Goal: Transaction & Acquisition: Book appointment/travel/reservation

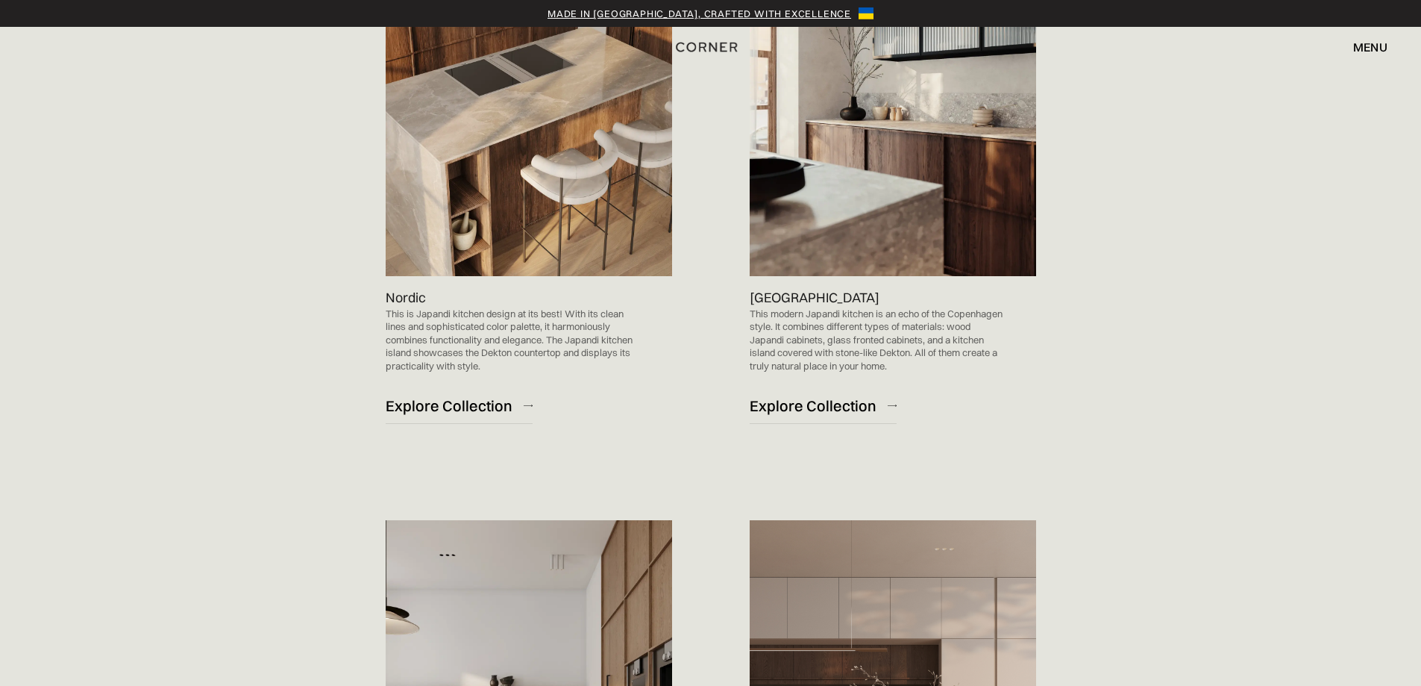
scroll to position [1045, 0]
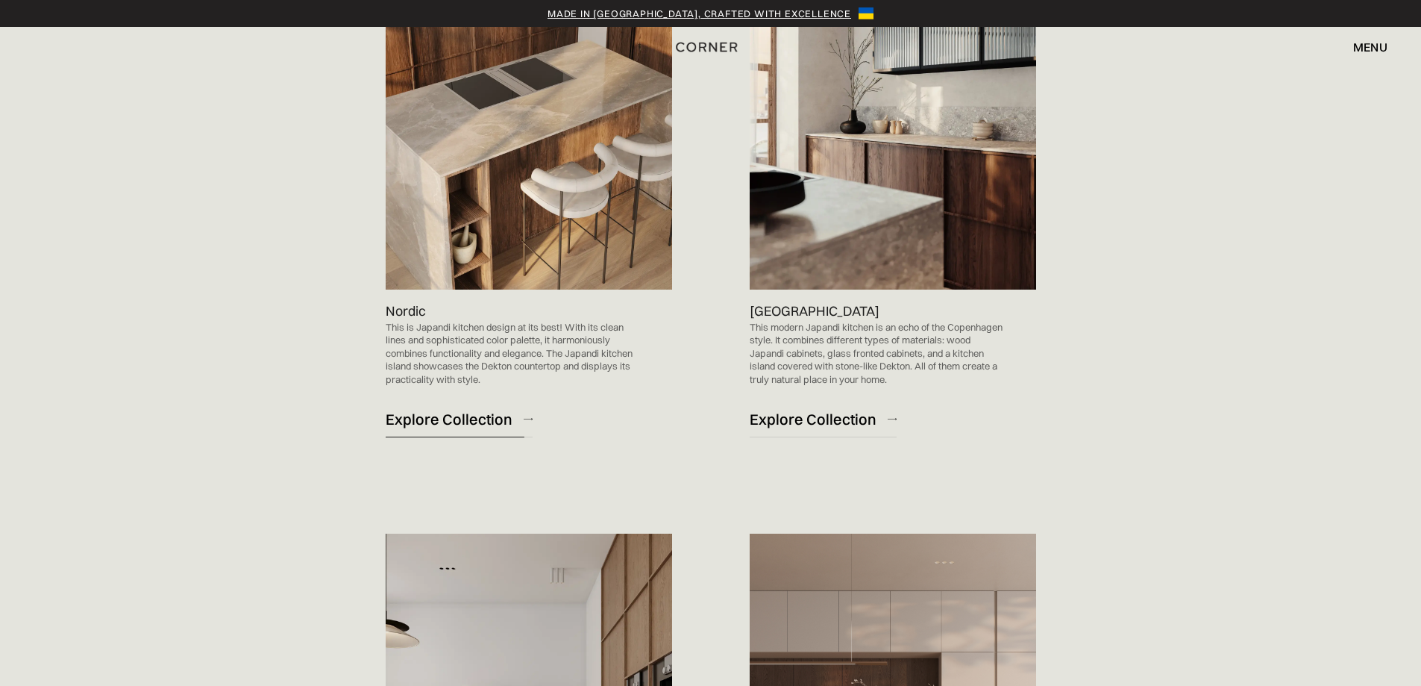
click at [478, 424] on div "Explore Collection" at bounding box center [449, 419] width 127 height 20
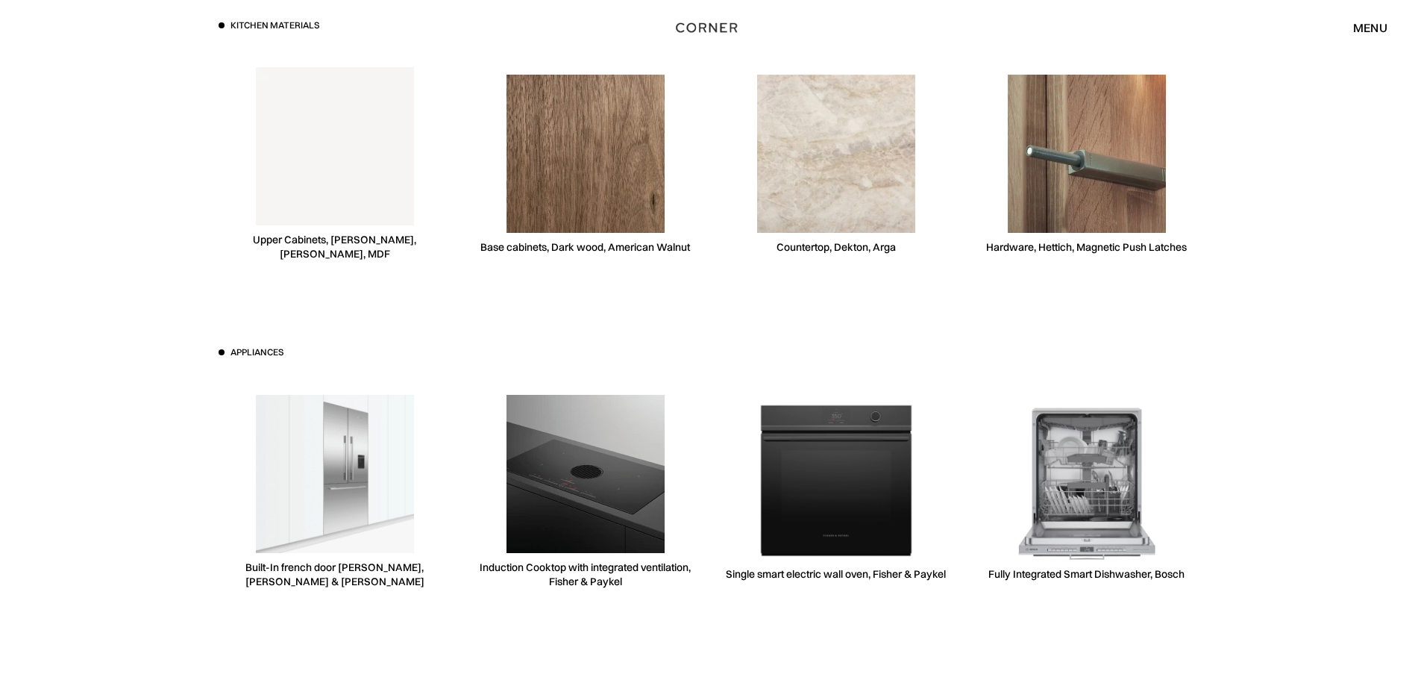
scroll to position [4328, 0]
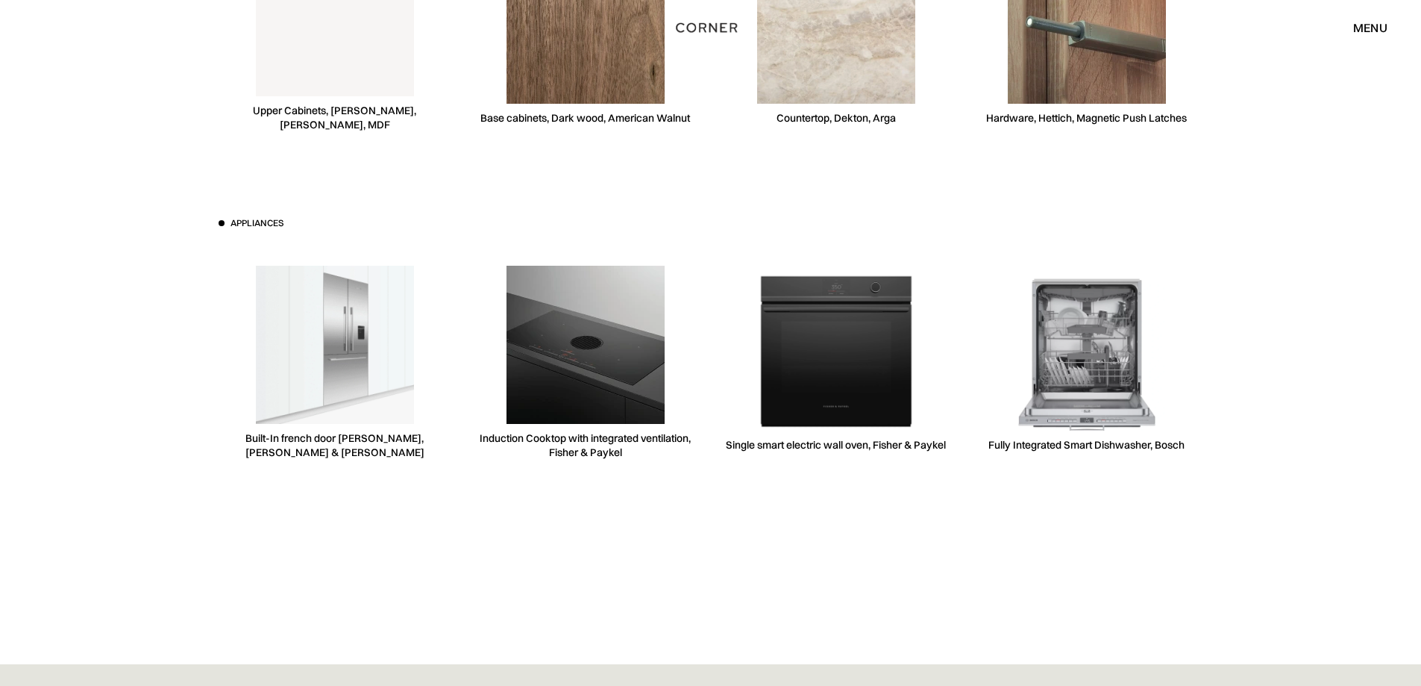
click at [882, 393] on img at bounding box center [836, 351] width 158 height 158
drag, startPoint x: 842, startPoint y: 366, endPoint x: 838, endPoint y: 385, distance: 19.0
click at [842, 366] on img at bounding box center [836, 351] width 158 height 158
click at [827, 447] on div "Single smart electric wall oven, Fisher & Paykel" at bounding box center [836, 445] width 220 height 14
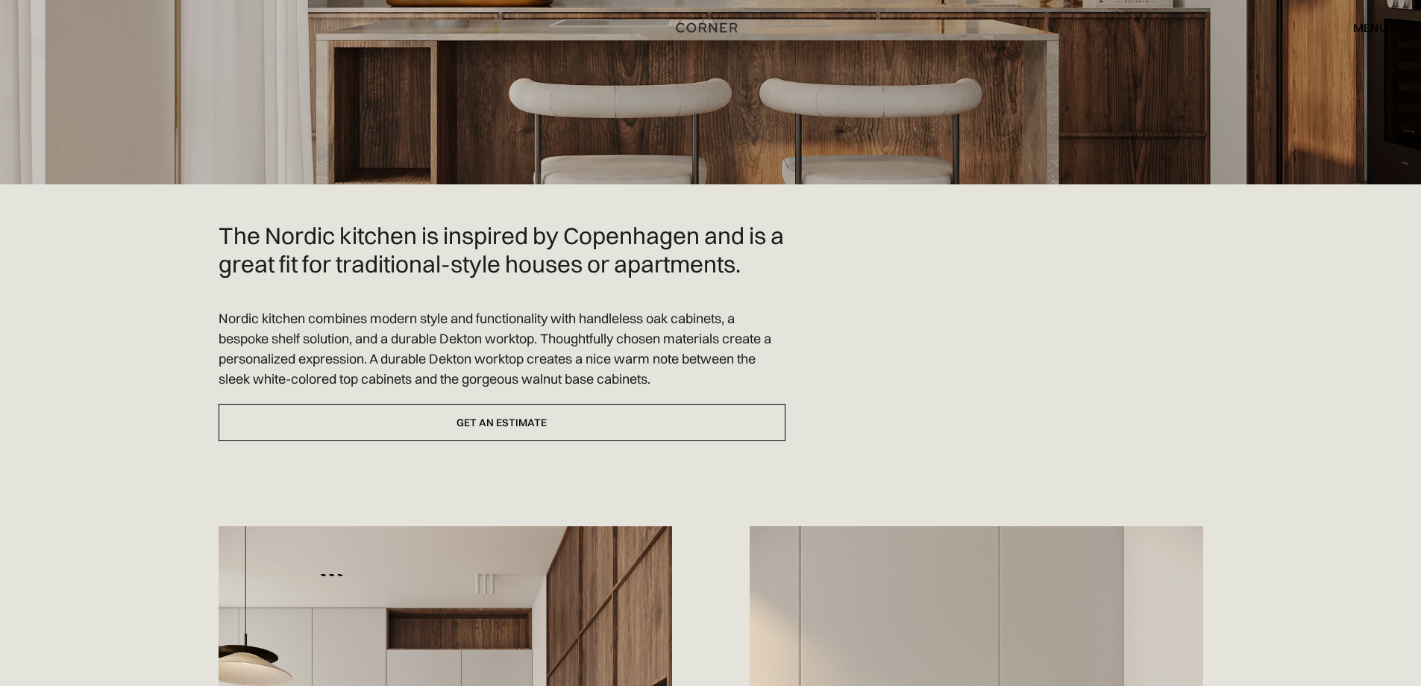
scroll to position [224, 0]
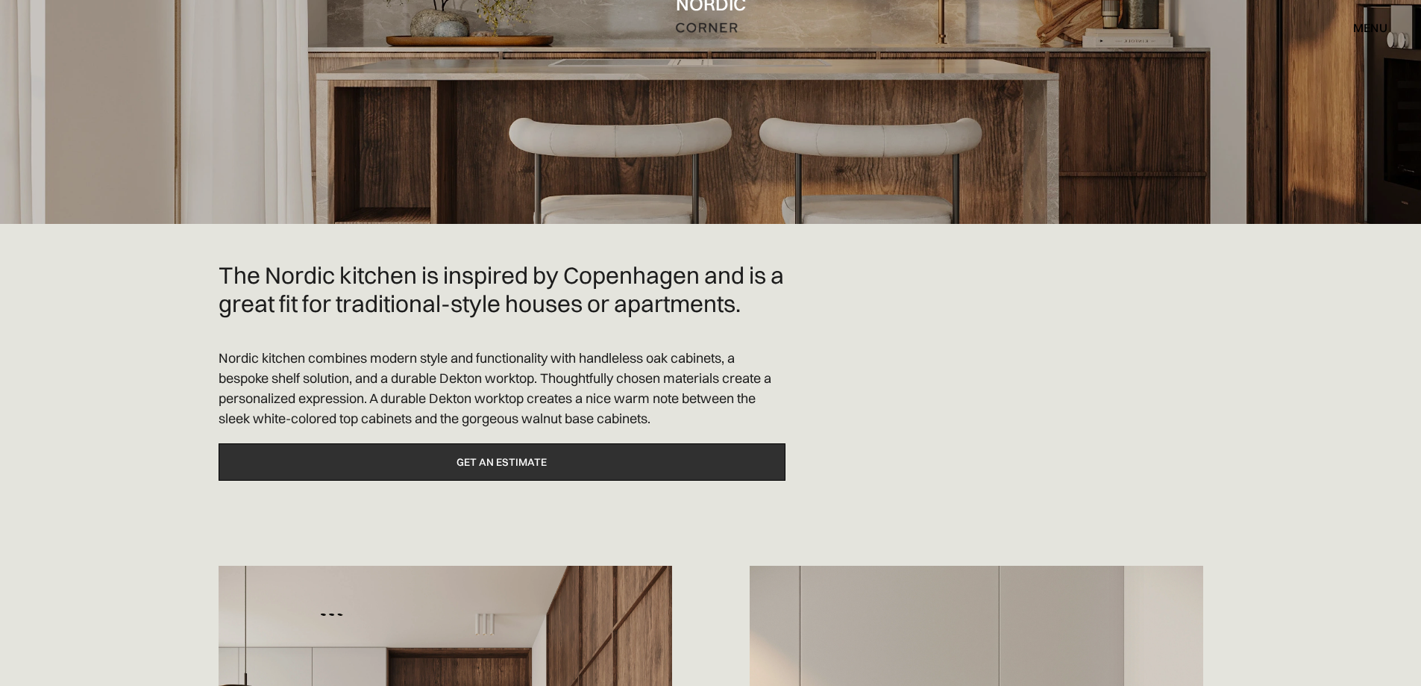
click at [522, 463] on link "Get an estimate" at bounding box center [502, 462] width 567 height 38
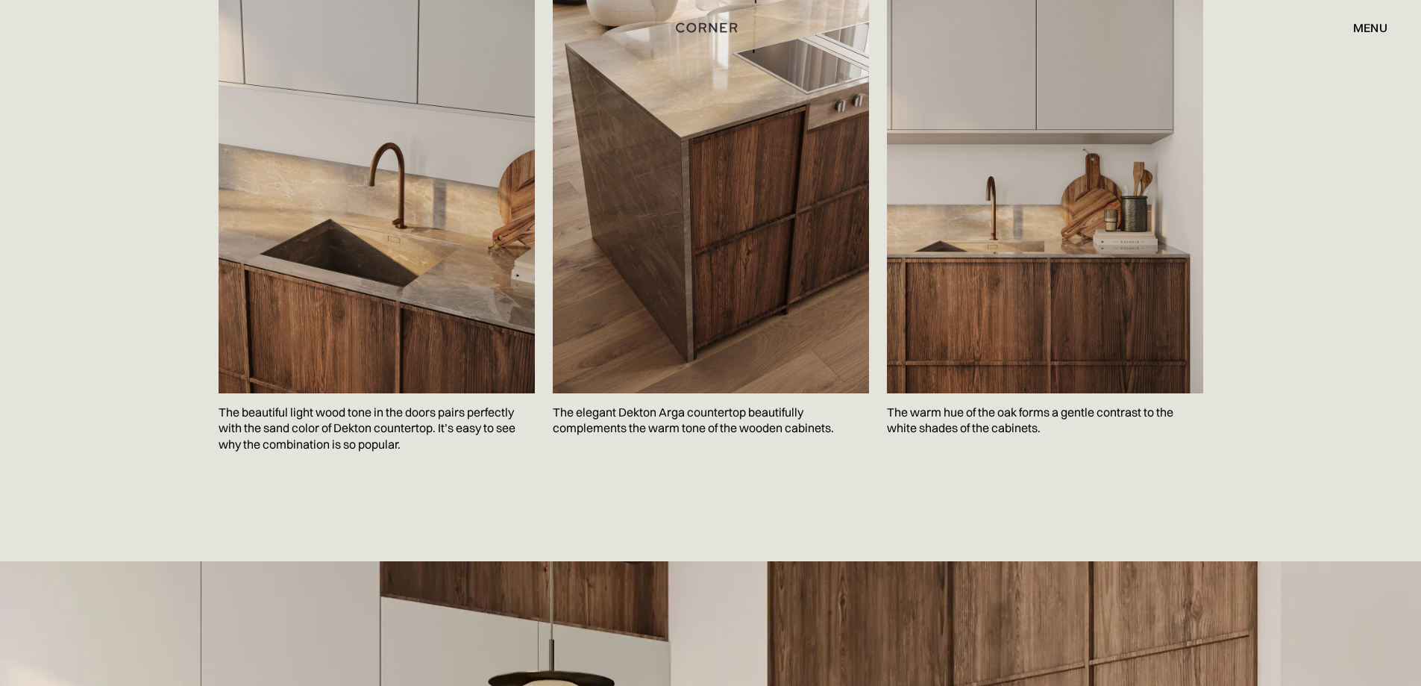
scroll to position [2537, 0]
